Goal: Complete application form: Complete application form

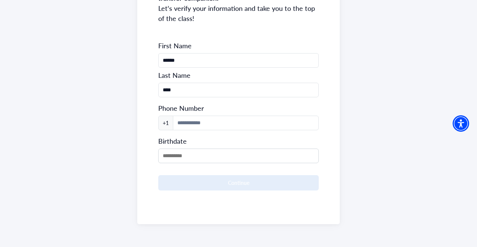
scroll to position [130, 0]
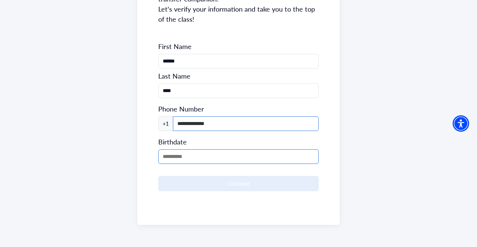
type input "**********"
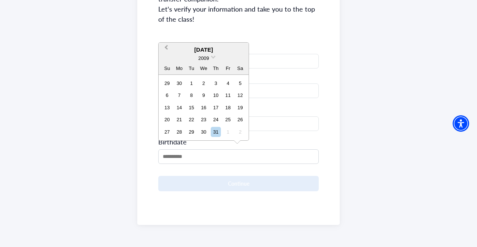
click at [166, 49] on span "Previous Month" at bounding box center [166, 48] width 0 height 11
click at [168, 51] on button "Previous Month" at bounding box center [165, 49] width 12 height 12
click at [166, 51] on button "Previous Month" at bounding box center [165, 49] width 12 height 12
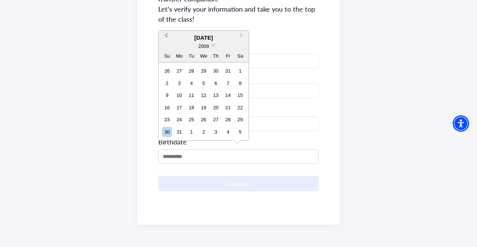
click at [165, 38] on button "Previous Month" at bounding box center [165, 37] width 12 height 12
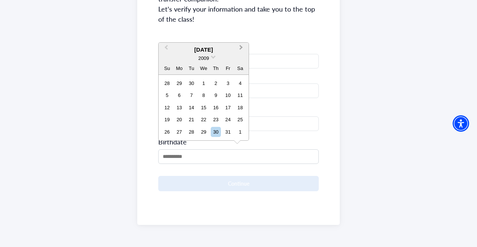
click at [243, 46] on button "Next Month" at bounding box center [242, 49] width 12 height 12
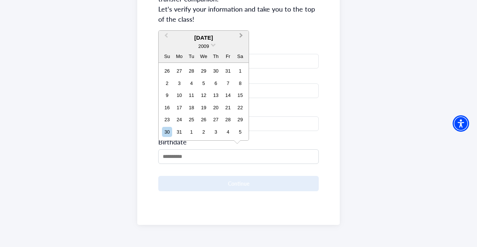
click at [243, 38] on button "Next Month" at bounding box center [242, 37] width 12 height 12
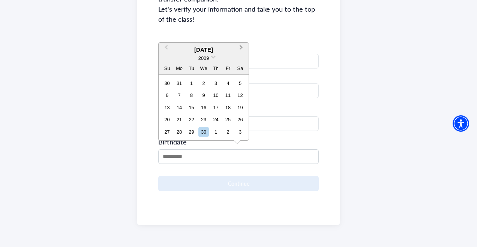
click at [243, 48] on button "Next Month" at bounding box center [242, 49] width 12 height 12
click at [241, 48] on span "Next Month" at bounding box center [241, 48] width 0 height 11
click at [240, 48] on div "December 2009" at bounding box center [204, 50] width 90 height 9
click at [166, 49] on span "Previous Month" at bounding box center [166, 48] width 0 height 11
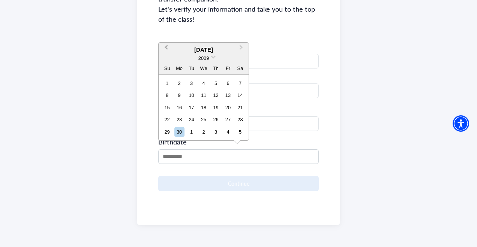
click at [166, 49] on span "Previous Month" at bounding box center [166, 48] width 0 height 11
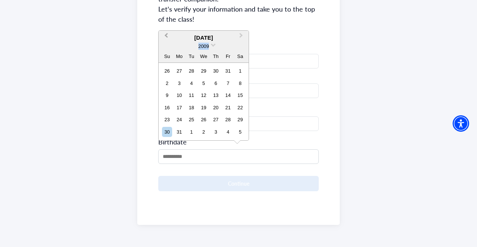
click at [167, 49] on div "2009" at bounding box center [204, 46] width 90 height 8
click at [167, 40] on button "Previous Month" at bounding box center [165, 37] width 12 height 12
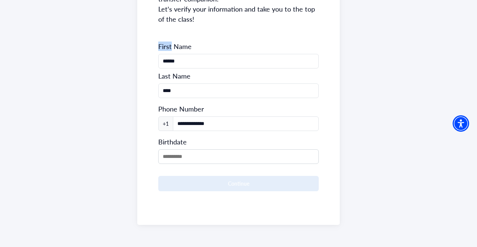
click at [167, 40] on div "**********" at bounding box center [238, 70] width 202 height 309
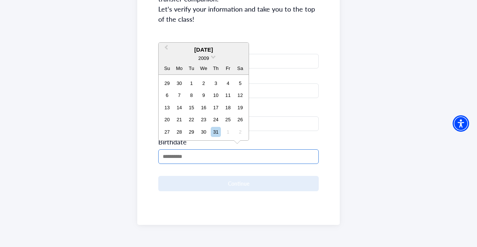
click at [169, 156] on input "MM/DD/YYYY" at bounding box center [238, 157] width 160 height 15
click at [166, 47] on span "Previous Month" at bounding box center [166, 48] width 0 height 11
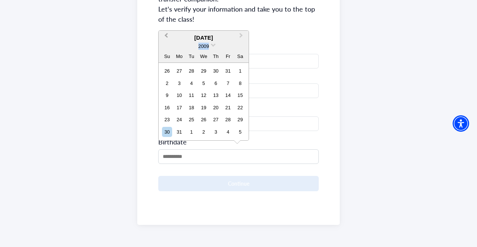
click at [168, 47] on div "2009" at bounding box center [204, 46] width 90 height 8
click at [166, 38] on span "Previous Month" at bounding box center [166, 36] width 0 height 11
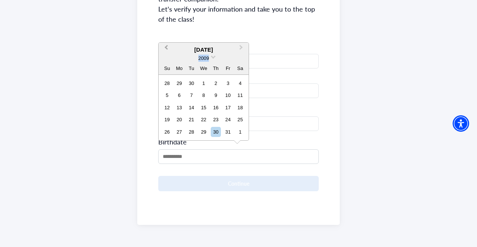
click at [169, 48] on button "Previous Month" at bounding box center [165, 49] width 12 height 12
click at [169, 46] on button "Previous Month" at bounding box center [165, 49] width 12 height 12
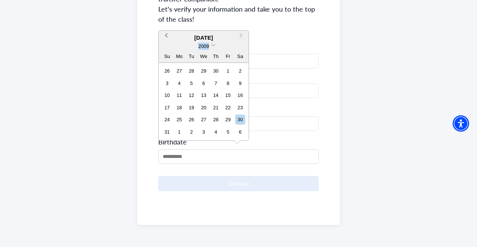
click at [169, 46] on div "2009" at bounding box center [204, 46] width 90 height 8
click at [166, 37] on span "Previous Month" at bounding box center [166, 36] width 0 height 11
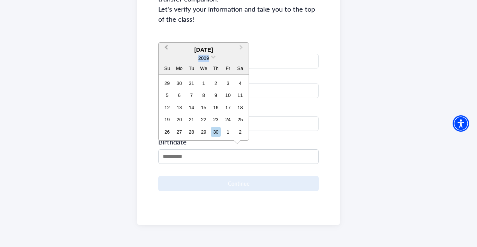
click at [165, 49] on button "Previous Month" at bounding box center [165, 49] width 12 height 12
click at [165, 48] on button "Previous Month" at bounding box center [165, 49] width 12 height 12
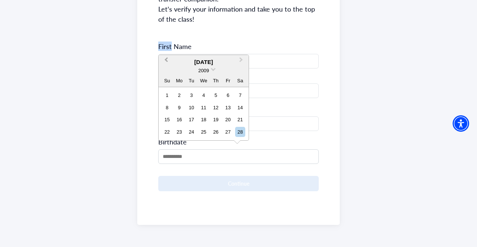
click at [165, 48] on span "First Name" at bounding box center [238, 46] width 160 height 9
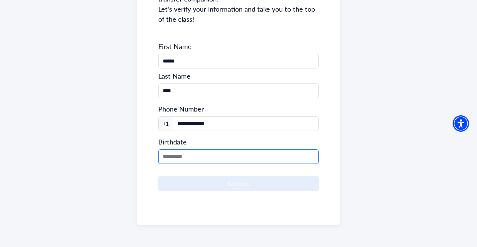
click at [177, 150] on input "MM/DD/YYYY" at bounding box center [238, 157] width 160 height 15
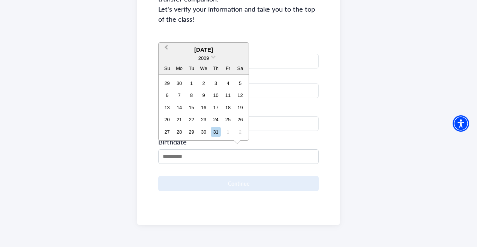
click at [165, 51] on button "Previous Month" at bounding box center [165, 49] width 12 height 12
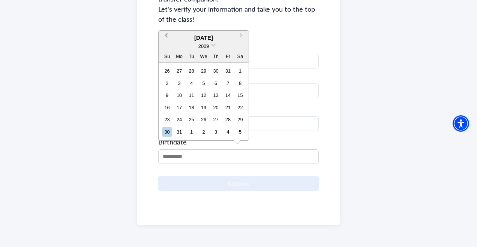
click at [165, 39] on button "Previous Month" at bounding box center [165, 37] width 12 height 12
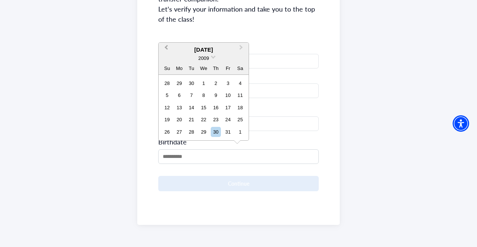
click at [167, 53] on button "Previous Month" at bounding box center [165, 49] width 12 height 12
click at [166, 50] on span "Previous Month" at bounding box center [166, 48] width 0 height 11
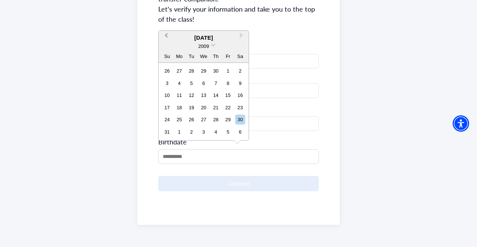
click at [165, 38] on button "Previous Month" at bounding box center [165, 37] width 12 height 12
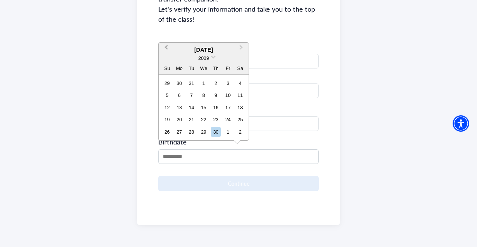
click at [166, 49] on button "Previous Month" at bounding box center [165, 49] width 12 height 12
click at [166, 49] on span "Previous Month" at bounding box center [166, 48] width 0 height 11
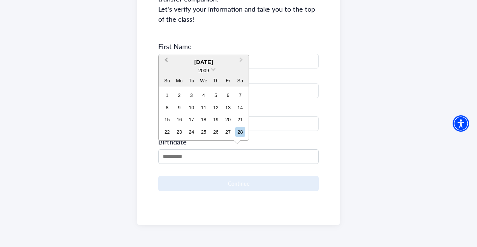
click at [166, 63] on span "Previous Month" at bounding box center [166, 61] width 0 height 11
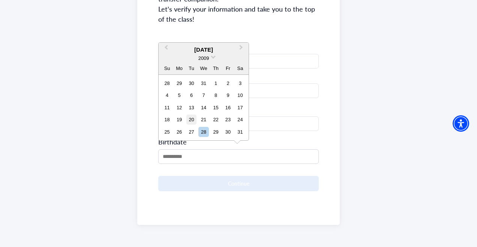
click at [195, 120] on div "20" at bounding box center [191, 120] width 10 height 10
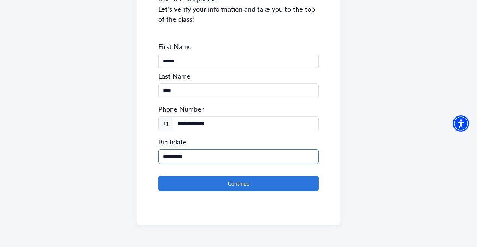
click at [193, 158] on input "**********" at bounding box center [238, 157] width 160 height 15
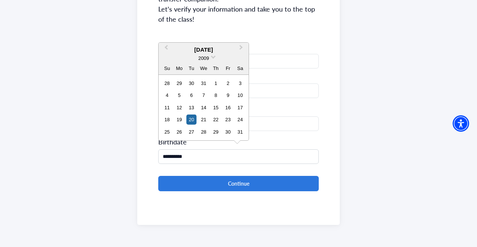
click at [210, 59] on div "2009" at bounding box center [204, 58] width 90 height 8
click at [211, 57] on span at bounding box center [213, 56] width 5 height 5
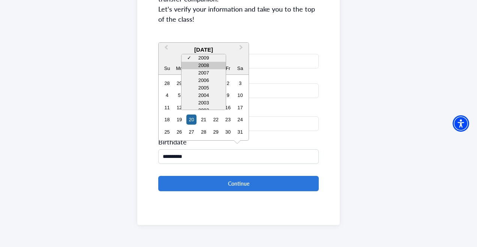
click at [208, 67] on div "2008" at bounding box center [203, 65] width 44 height 7
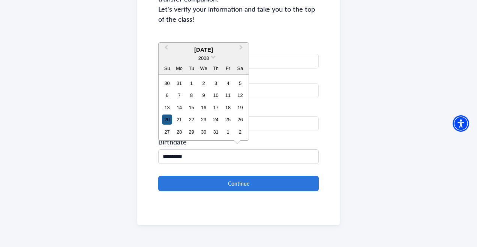
click at [169, 124] on div "20" at bounding box center [167, 120] width 10 height 10
type input "**********"
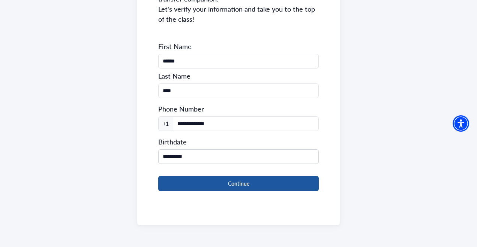
click at [246, 186] on button "Continue" at bounding box center [238, 183] width 160 height 15
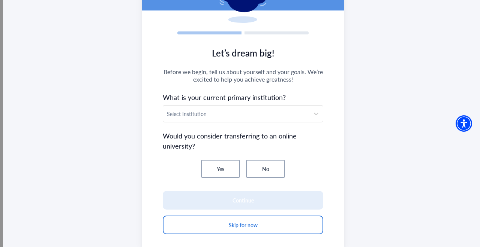
scroll to position [87, 0]
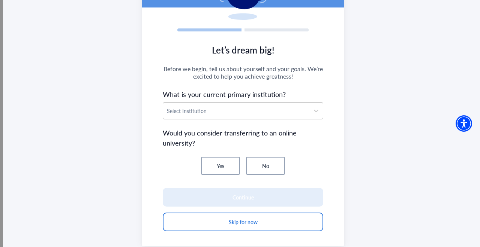
click at [297, 112] on div at bounding box center [236, 110] width 139 height 9
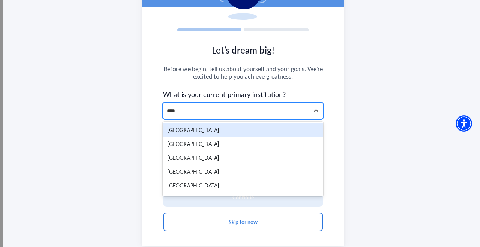
type input "*****"
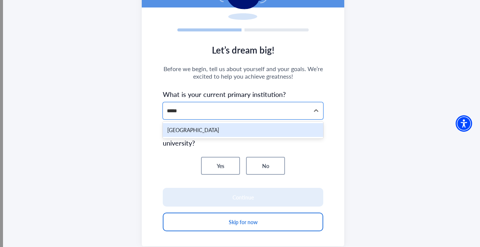
click at [241, 127] on div "Rockland Community College" at bounding box center [243, 130] width 160 height 14
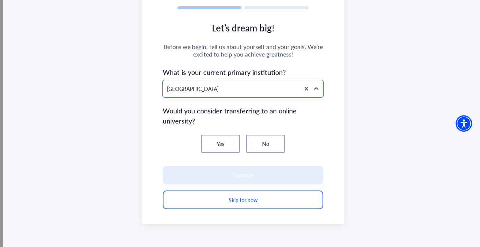
scroll to position [109, 0]
click at [263, 147] on button "No" at bounding box center [265, 144] width 39 height 18
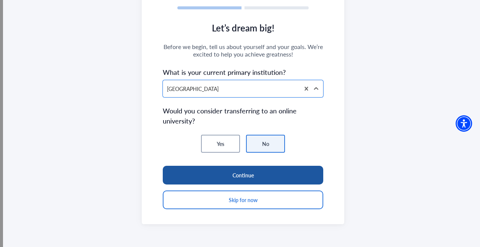
click at [259, 178] on button "Continue" at bounding box center [243, 175] width 160 height 19
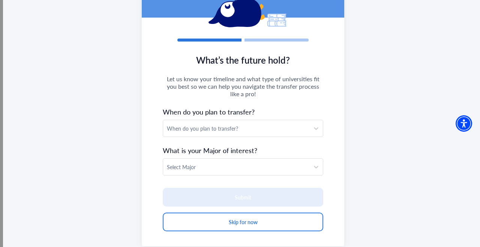
scroll to position [78, 0]
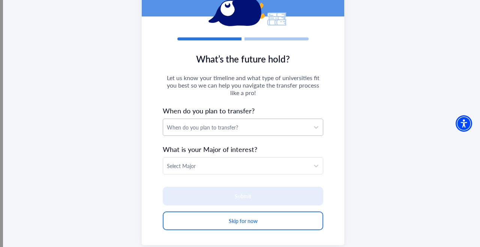
click at [264, 130] on div "When do you plan to transfer?" at bounding box center [236, 128] width 139 height 8
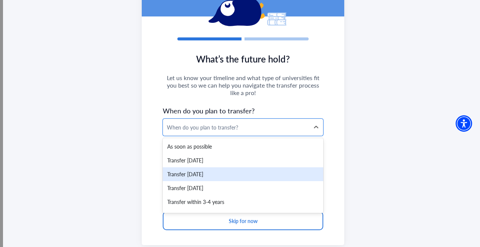
click at [271, 174] on div "Transfer within 1 year" at bounding box center [243, 175] width 160 height 14
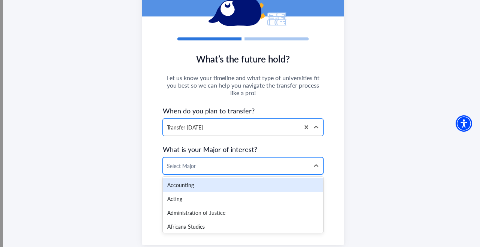
click at [259, 162] on div at bounding box center [236, 166] width 139 height 9
type input "***"
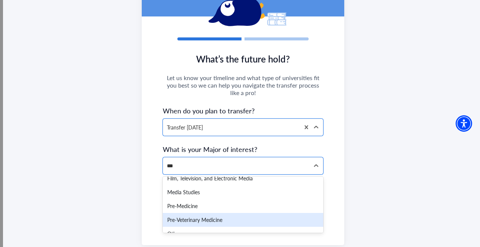
scroll to position [1, 0]
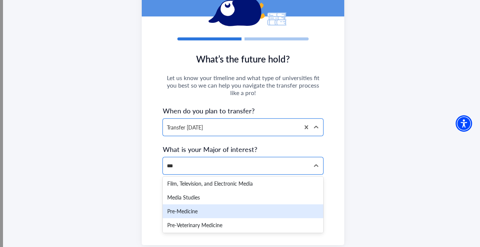
click at [211, 213] on div "Pre-Medicine" at bounding box center [243, 212] width 160 height 14
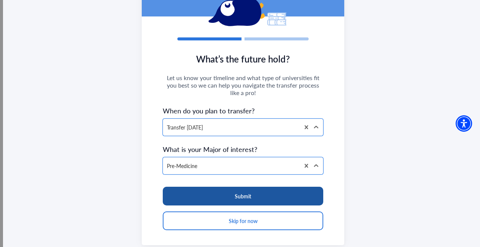
click at [312, 193] on button "Submit" at bounding box center [243, 196] width 160 height 19
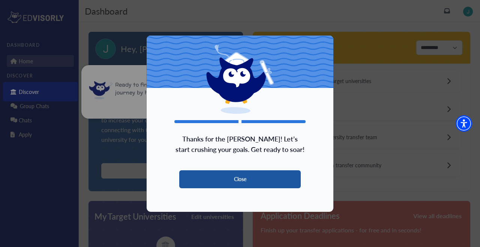
click at [249, 181] on button "Close" at bounding box center [239, 180] width 121 height 18
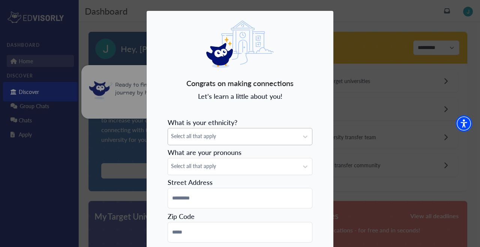
click at [244, 141] on form "What is your ethnicity? Select all that apply What are your pronouns Select all…" at bounding box center [240, 208] width 145 height 187
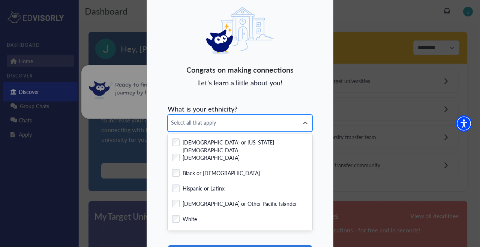
scroll to position [14, 0]
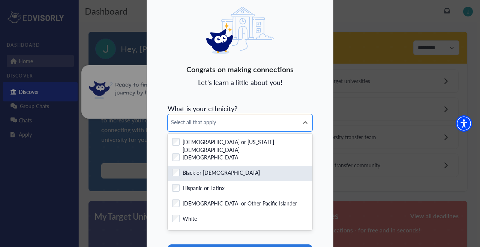
click at [216, 176] on label "Black or African American" at bounding box center [221, 173] width 77 height 9
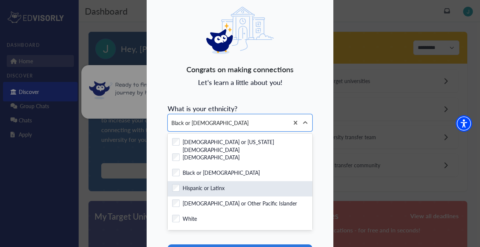
click at [194, 193] on label "Hispanic or Latinx" at bounding box center [204, 188] width 42 height 9
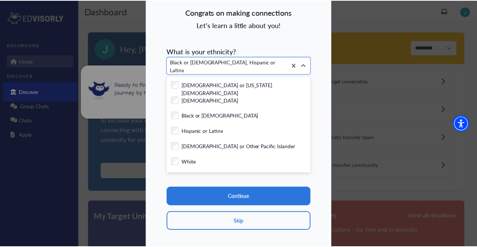
scroll to position [72, 0]
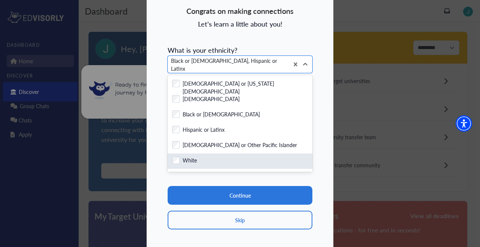
click at [252, 165] on div "Checkbox field White" at bounding box center [240, 161] width 136 height 9
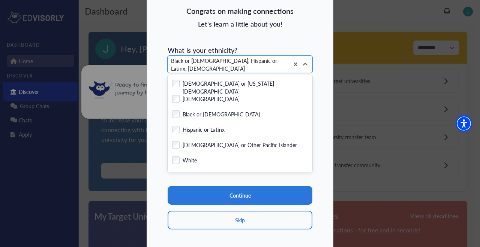
click at [315, 141] on div "Congrats on making connections Let's learn a little about you! What is your eth…" at bounding box center [239, 94] width 187 height 312
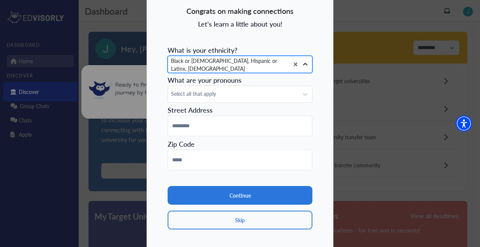
click at [304, 65] on icon at bounding box center [304, 64] width 7 height 7
click at [291, 97] on span "Select all that apply" at bounding box center [233, 94] width 124 height 8
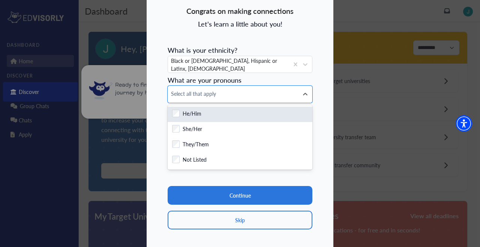
click at [213, 121] on div "Checkbox field He/Him" at bounding box center [240, 114] width 145 height 15
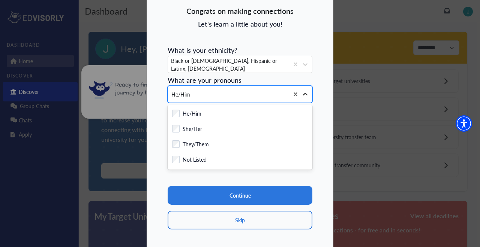
click at [303, 94] on icon at bounding box center [304, 94] width 7 height 7
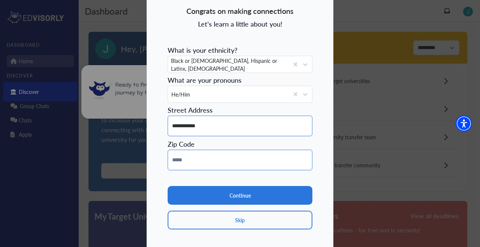
type input "**********"
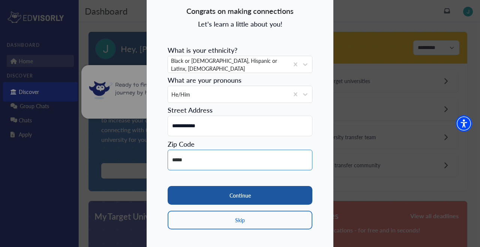
type input "*****"
click at [259, 196] on button "Continue" at bounding box center [240, 195] width 145 height 19
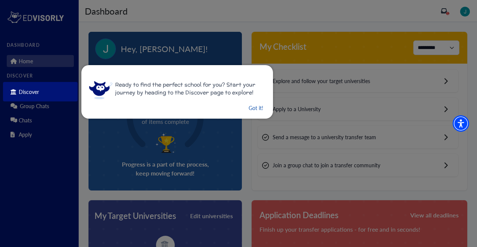
click at [253, 108] on button "Got it!" at bounding box center [256, 107] width 16 height 9
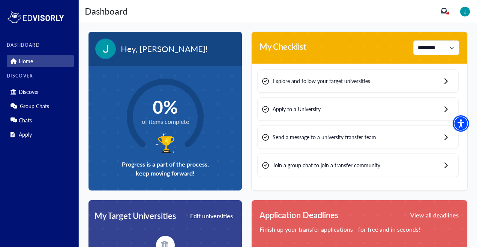
click at [304, 85] on div "Explore and follow your target universities" at bounding box center [358, 81] width 201 height 23
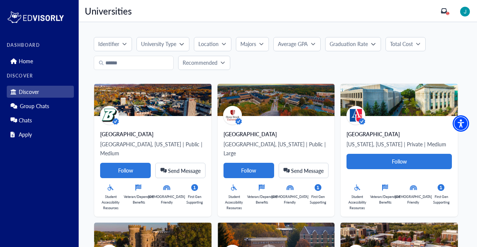
click at [186, 44] on button "University Type" at bounding box center [162, 44] width 52 height 14
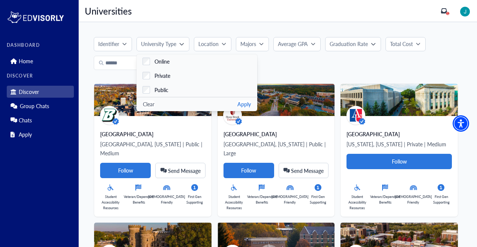
click at [315, 69] on div "Recommended" at bounding box center [278, 63] width 368 height 14
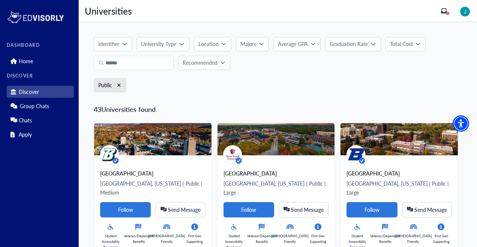
click at [223, 49] on button "Location" at bounding box center [212, 44] width 37 height 14
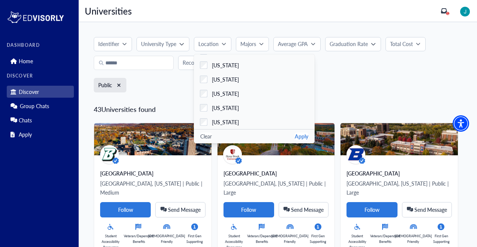
scroll to position [-1, 0]
click at [358, 96] on div "Public" at bounding box center [278, 87] width 368 height 19
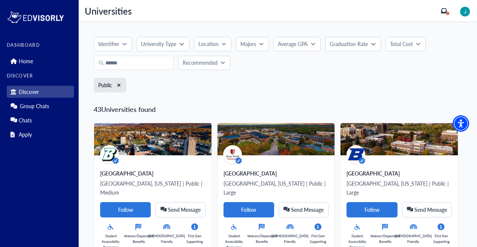
click at [258, 45] on div "Majors" at bounding box center [249, 44] width 19 height 8
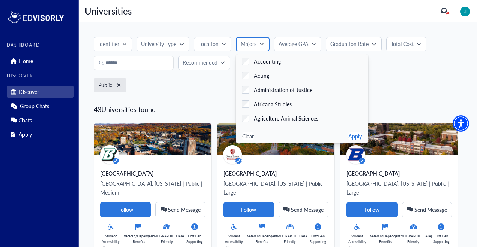
click at [258, 45] on div "Majors" at bounding box center [250, 44] width 19 height 8
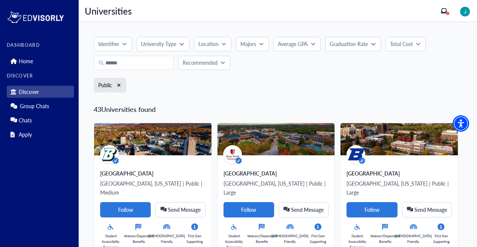
click at [196, 67] on button "Recommended" at bounding box center [204, 63] width 52 height 14
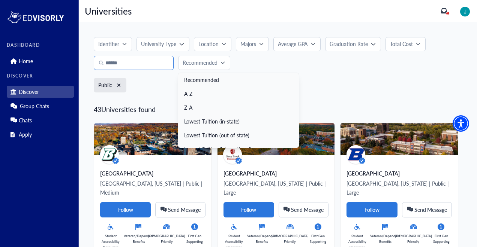
click at [149, 66] on input "text" at bounding box center [134, 63] width 80 height 14
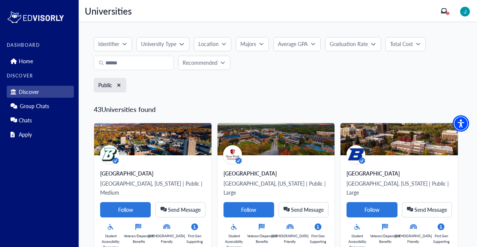
click at [220, 65] on icon "button" at bounding box center [222, 62] width 4 height 4
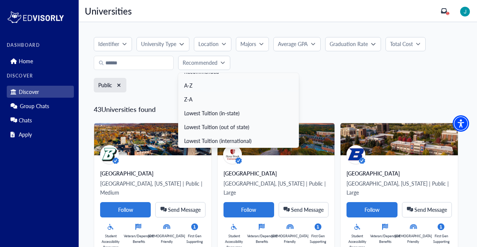
scroll to position [8, 0]
click at [260, 64] on div "Recommended Recommended A-Z Z-A Lowest Tuition (in-state) Lowest Tuition (out o…" at bounding box center [278, 63] width 368 height 14
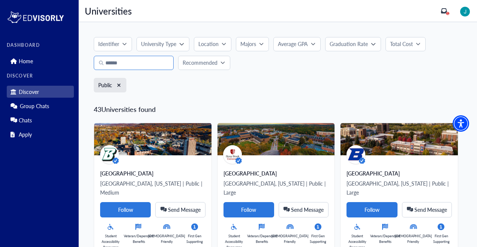
click at [128, 69] on input "text" at bounding box center [134, 63] width 80 height 14
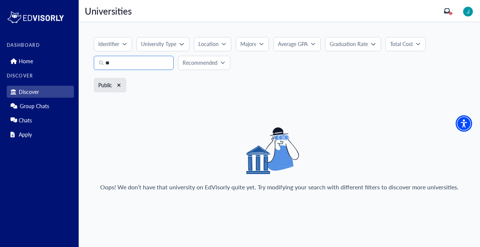
type input "*"
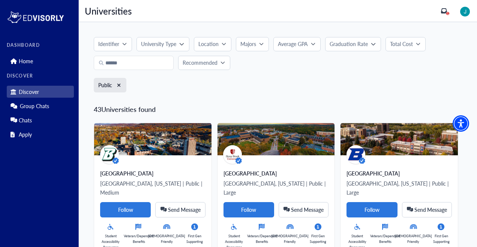
click at [223, 44] on icon "button" at bounding box center [224, 44] width 4 height 2
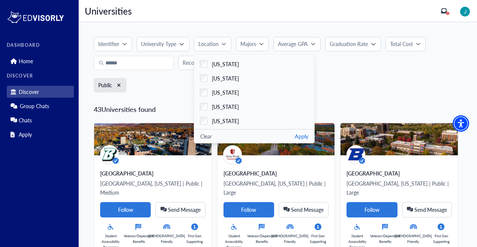
scroll to position [397, 0]
click at [306, 136] on button "Apply" at bounding box center [301, 137] width 13 height 8
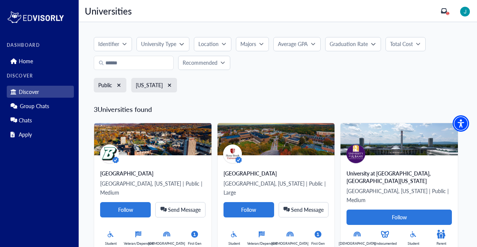
scroll to position [0, 0]
click at [120, 87] on icon "button" at bounding box center [119, 85] width 4 height 5
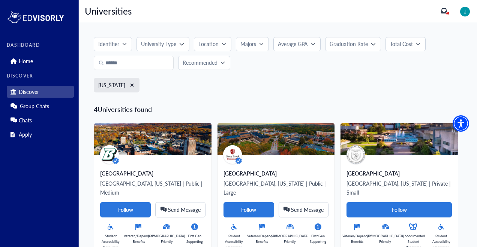
click at [150, 70] on div "Identifier University Type Online Private Public Clear Apply Location Alabama A…" at bounding box center [278, 67] width 368 height 60
click at [150, 70] on input "text" at bounding box center [134, 63] width 80 height 14
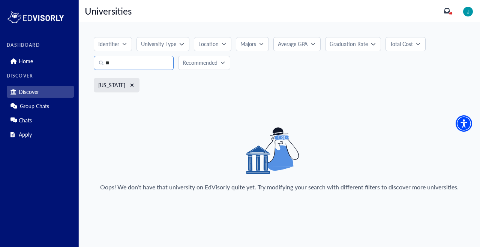
type input "*"
type input "****"
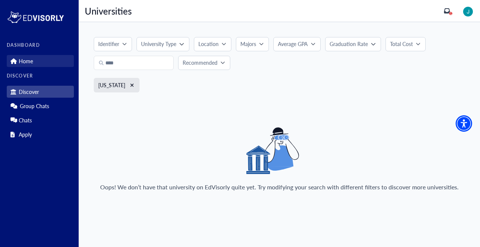
click at [33, 66] on link "Home" at bounding box center [40, 61] width 67 height 12
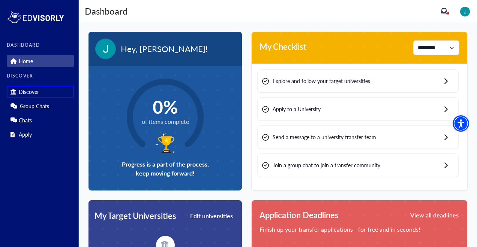
click at [380, 111] on div "Apply to a University" at bounding box center [358, 109] width 201 height 23
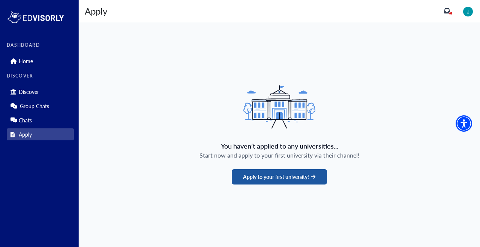
click at [311, 180] on button "Apply to your first university!" at bounding box center [279, 176] width 95 height 15
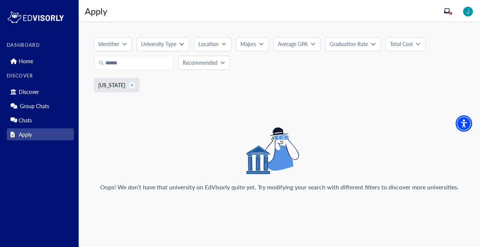
click at [130, 84] on icon "button" at bounding box center [132, 85] width 4 height 5
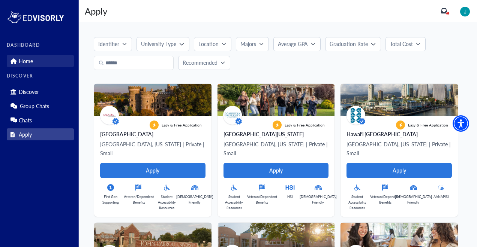
click at [19, 63] on p "Home" at bounding box center [26, 61] width 14 height 6
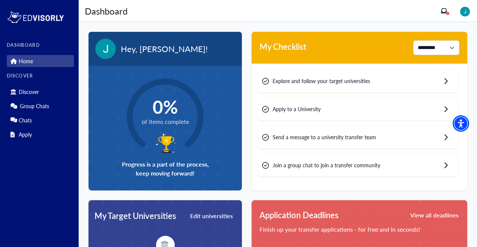
click at [441, 11] on div "Dashboard Dashboard" at bounding box center [263, 10] width 356 height 13
click at [447, 11] on icon "inbox" at bounding box center [444, 11] width 6 height 6
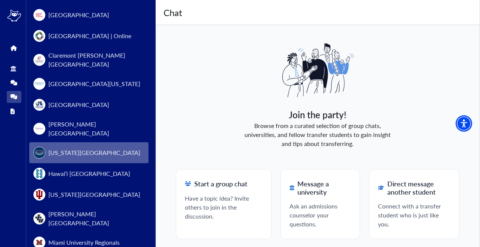
scroll to position [275, 0]
